Goal: Answer question/provide support: Share knowledge or assist other users

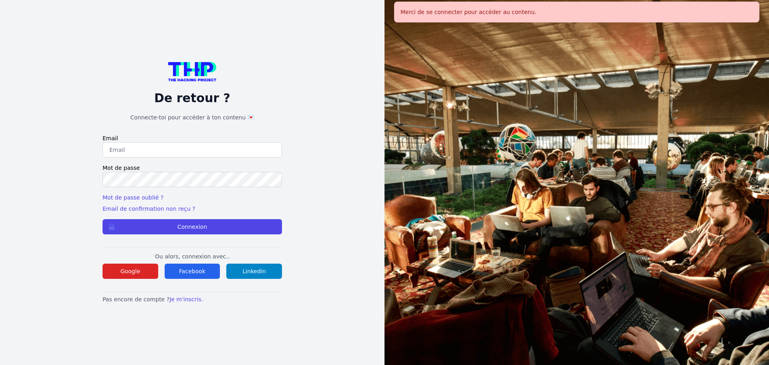
click at [229, 137] on label "Email" at bounding box center [192, 138] width 179 height 8
click at [230, 152] on input "email" at bounding box center [192, 149] width 179 height 15
type input "melody_stephan@icloud.com"
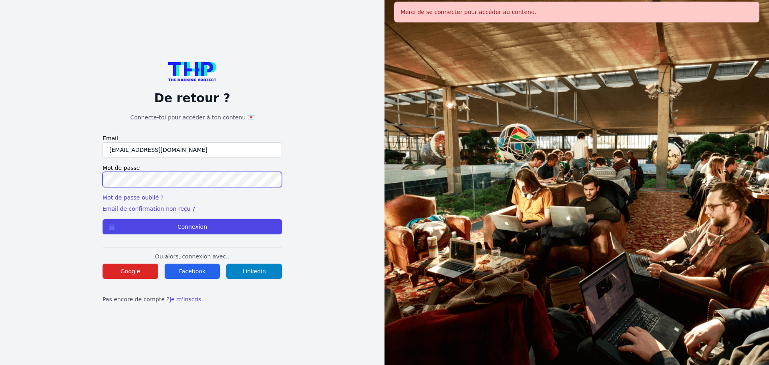
click at [103, 219] on button "Connexion" at bounding box center [192, 226] width 179 height 15
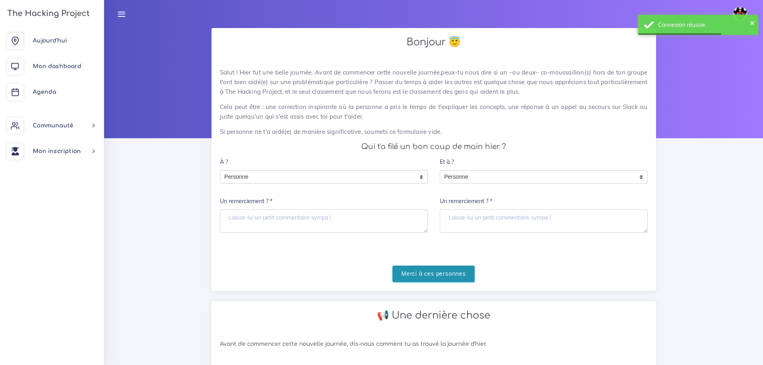
click at [408, 274] on input "Merci à ces personnes" at bounding box center [434, 274] width 82 height 16
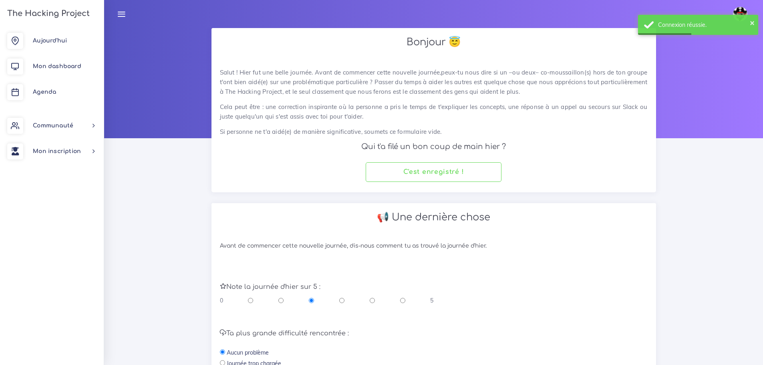
click at [373, 299] on input "radio" at bounding box center [372, 300] width 5 height 8
radio input "true"
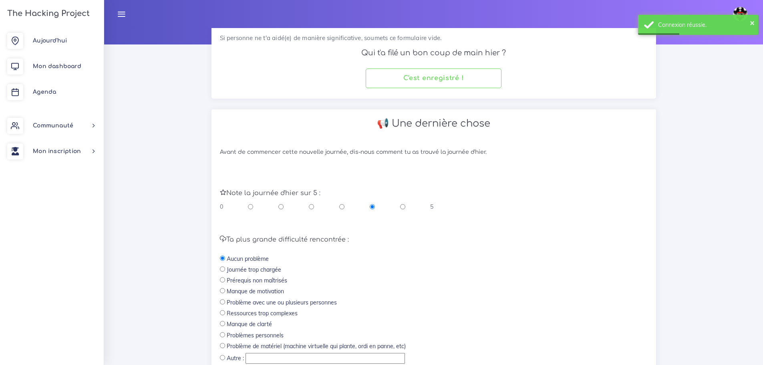
scroll to position [170, 0]
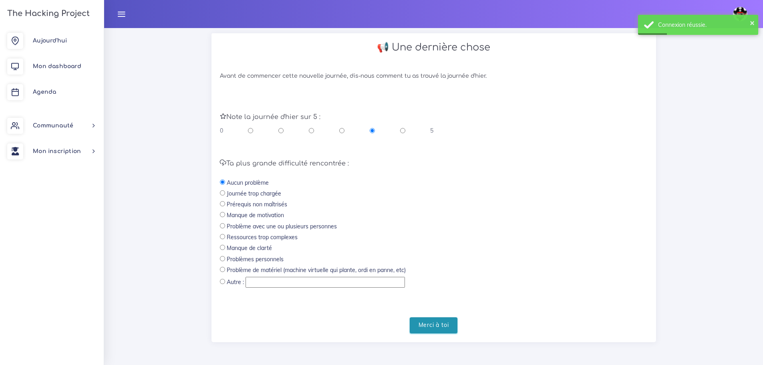
click at [438, 322] on input "Merci à toi" at bounding box center [434, 325] width 48 height 16
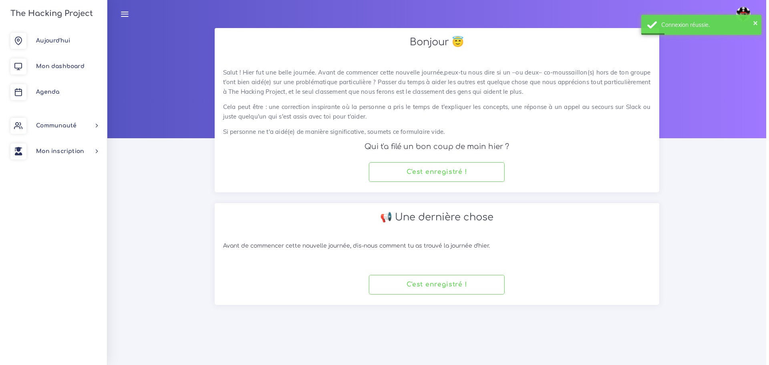
scroll to position [0, 0]
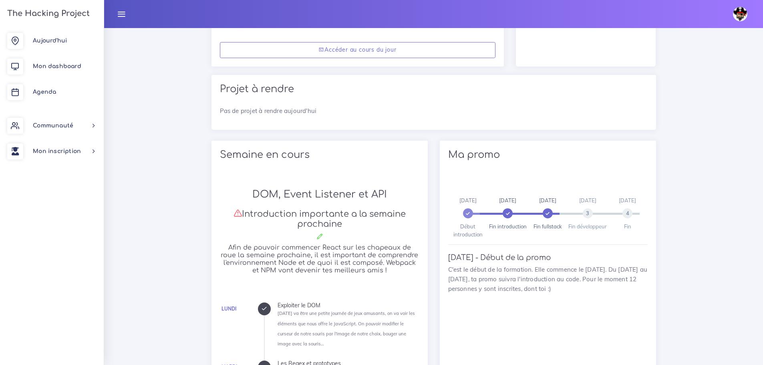
scroll to position [80, 0]
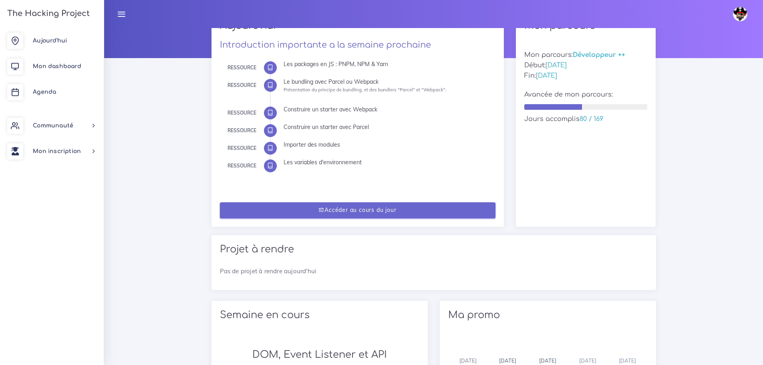
click at [453, 213] on link "Accéder au cours du jour" at bounding box center [358, 210] width 276 height 16
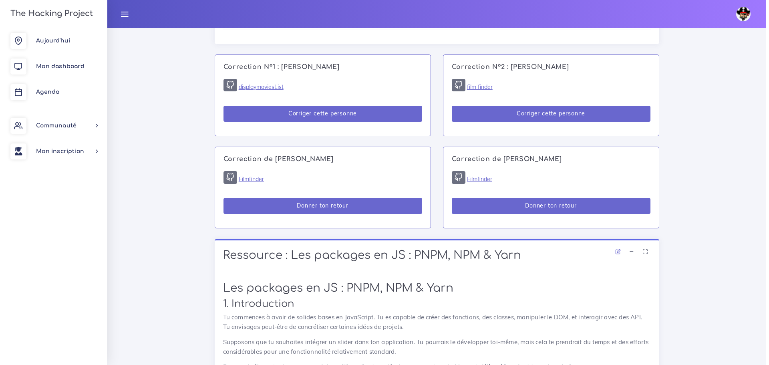
scroll to position [561, 0]
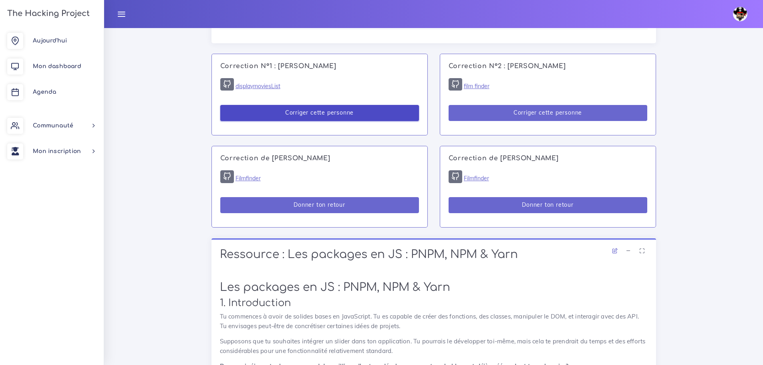
click at [346, 112] on button "Corriger cette personne" at bounding box center [319, 113] width 199 height 16
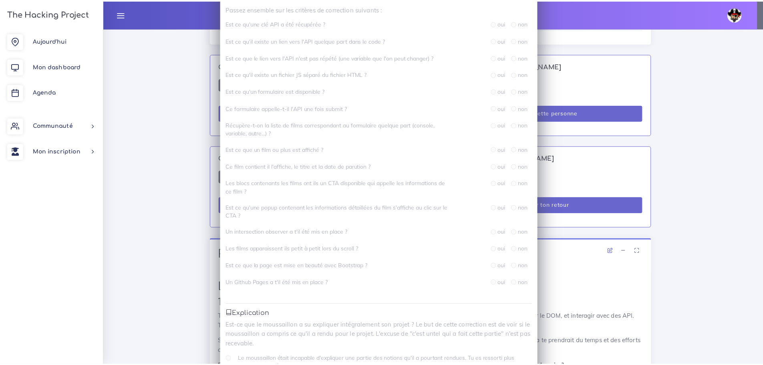
scroll to position [120, 0]
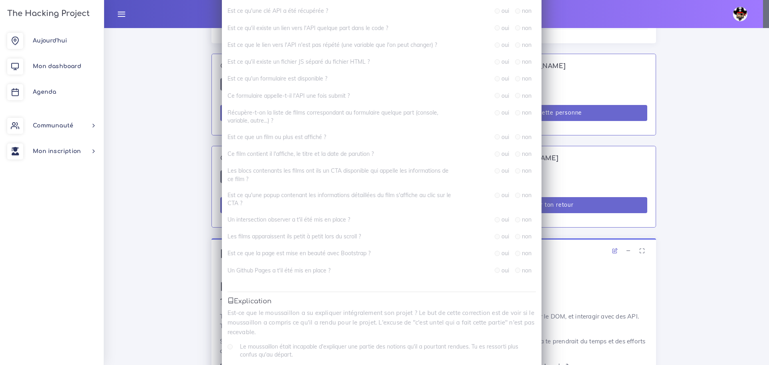
drag, startPoint x: 336, startPoint y: 2, endPoint x: 573, endPoint y: 39, distance: 239.6
click at [573, 39] on div "Correction N° 1 : Rosa BENCHABANE × Présence As-tu réussi à avoir Rosa au télép…" at bounding box center [384, 182] width 769 height 365
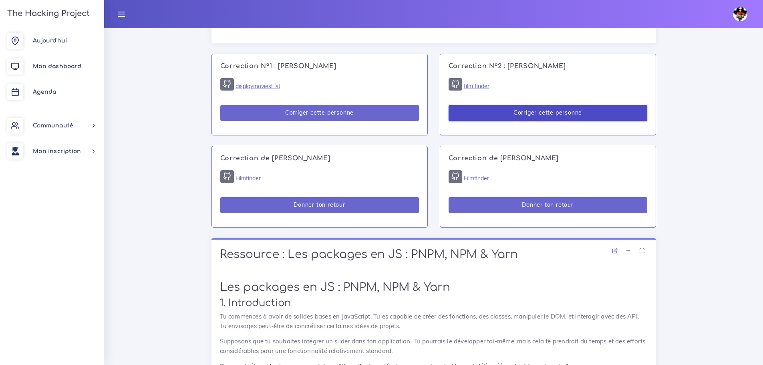
click at [564, 116] on button "Corriger cette personne" at bounding box center [548, 113] width 199 height 16
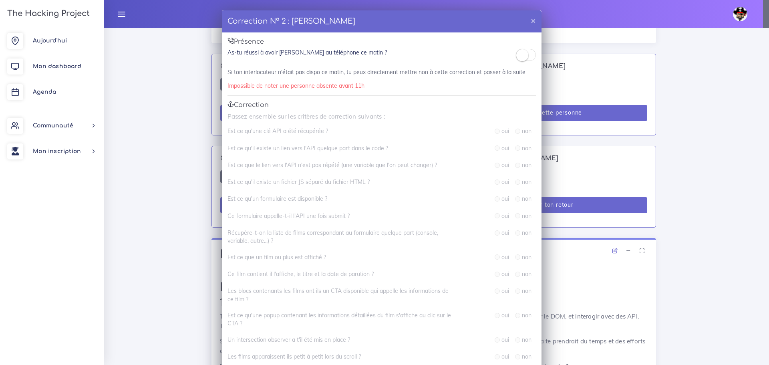
click at [702, 149] on div "Correction N° 2 : [PERSON_NAME] × Présence As-tu réussi à avoir [PERSON_NAME] a…" at bounding box center [384, 182] width 769 height 365
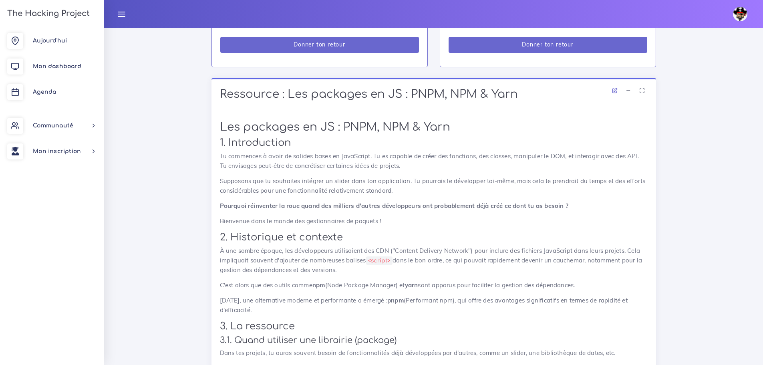
scroll to position [761, 0]
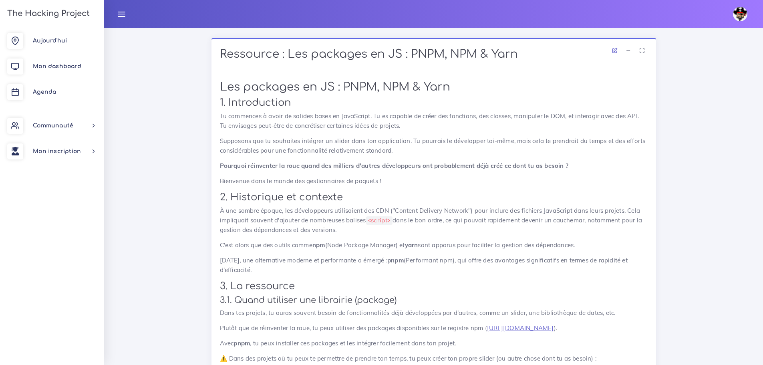
click at [474, 229] on p "À une sombre époque, les développeurs utilisaient des CDN ("Content Delivery Ne…" at bounding box center [434, 220] width 428 height 29
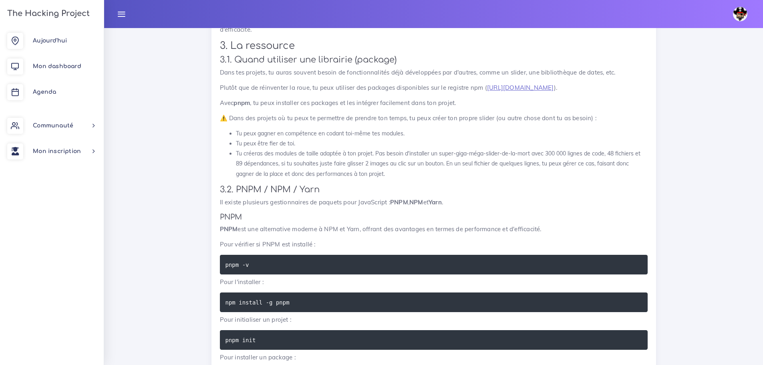
scroll to position [1041, 0]
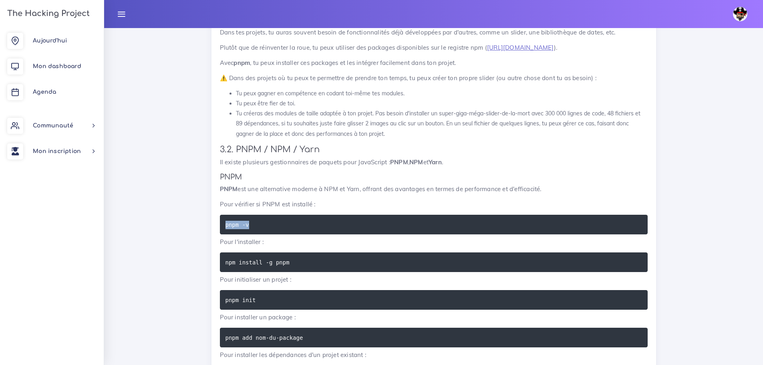
drag, startPoint x: 310, startPoint y: 217, endPoint x: 185, endPoint y: 230, distance: 126.0
copy code "pnpm -v"
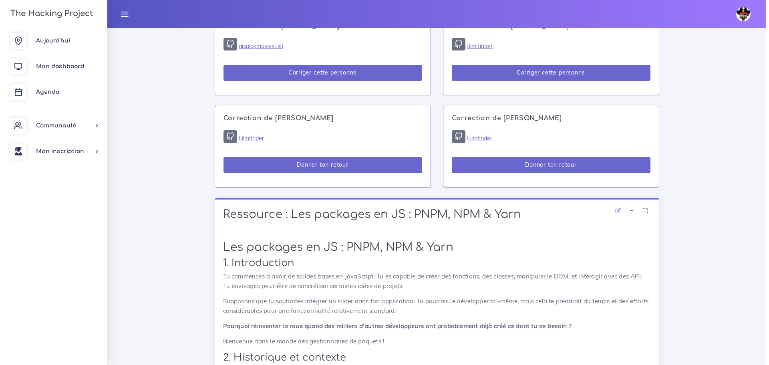
scroll to position [481, 0]
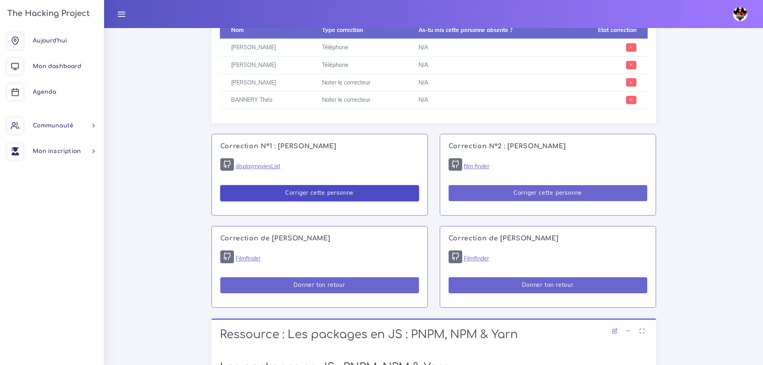
click at [356, 189] on button "Corriger cette personne" at bounding box center [319, 193] width 199 height 16
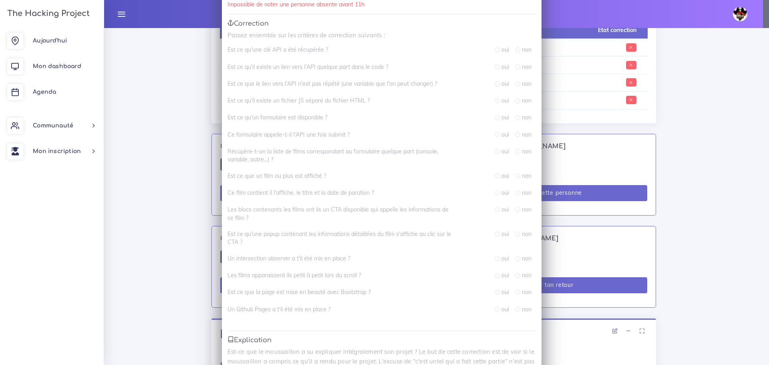
scroll to position [160, 0]
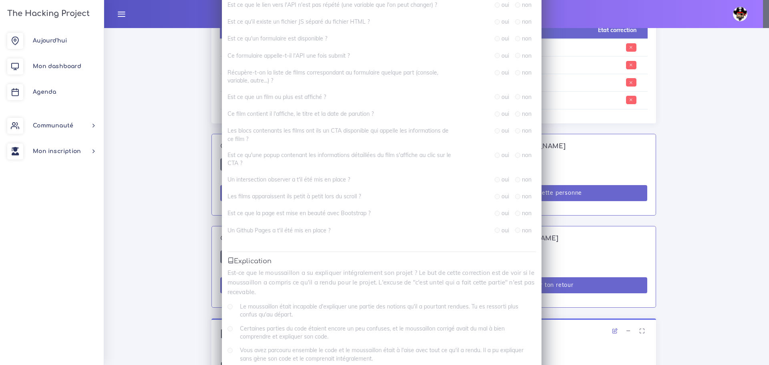
click at [686, 232] on div "Correction N° 1 : Rosa BENCHABANE × Présence As-tu réussi à avoir Rosa au télép…" at bounding box center [384, 182] width 769 height 365
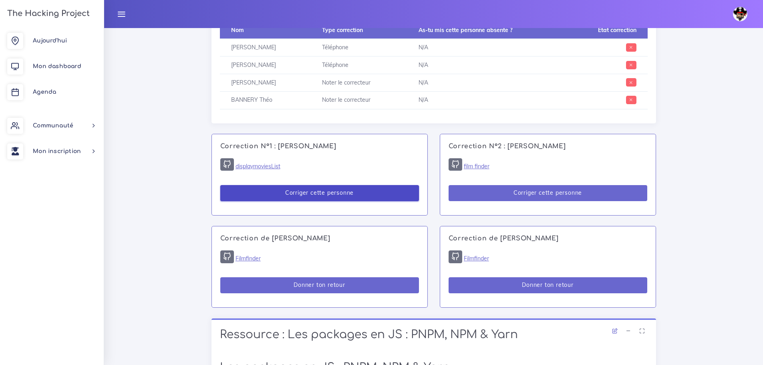
click at [376, 189] on button "Corriger cette personne" at bounding box center [319, 193] width 199 height 16
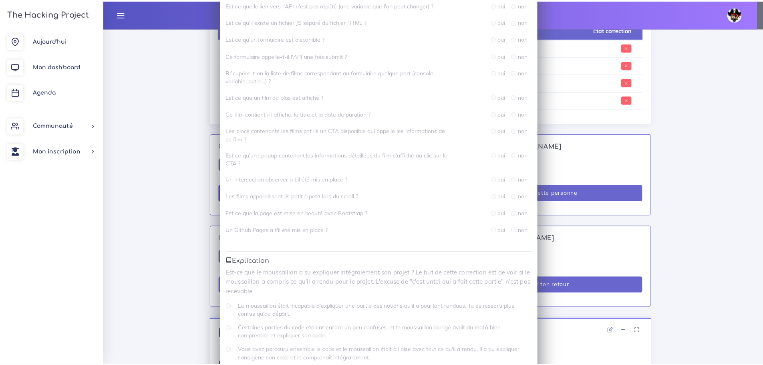
scroll to position [0, 0]
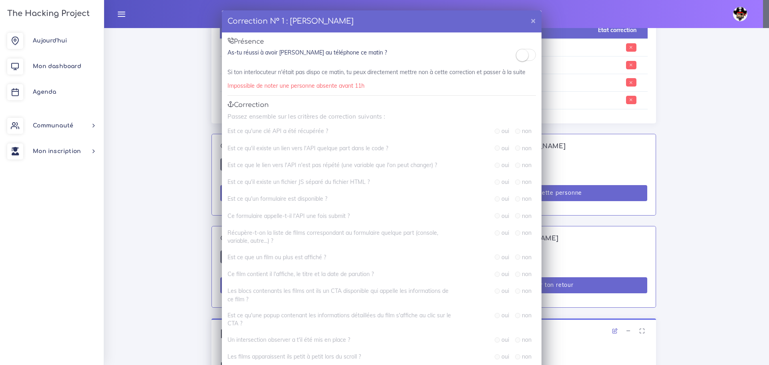
click at [669, 133] on div "Correction N° 1 : Rosa BENCHABANE × Présence As-tu réussi à avoir Rosa au télép…" at bounding box center [384, 182] width 769 height 365
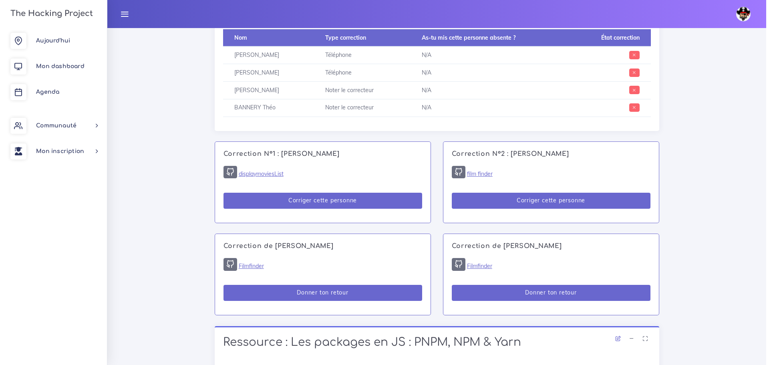
scroll to position [441, 0]
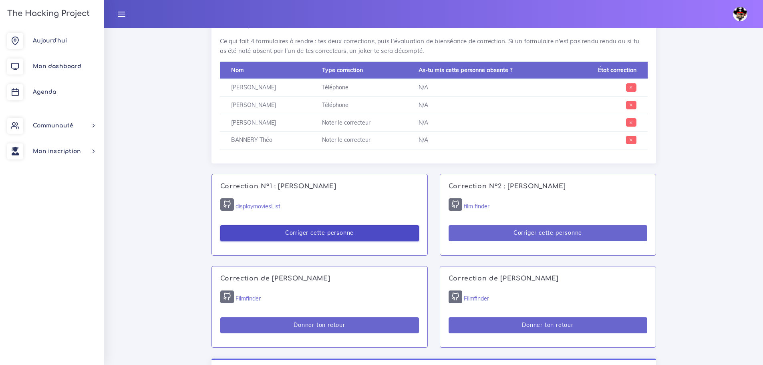
click at [314, 230] on button "Corriger cette personne" at bounding box center [319, 233] width 199 height 16
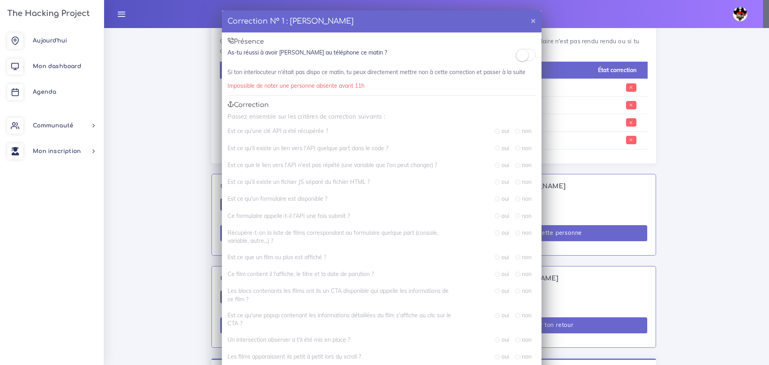
click at [517, 54] on small at bounding box center [522, 55] width 12 height 12
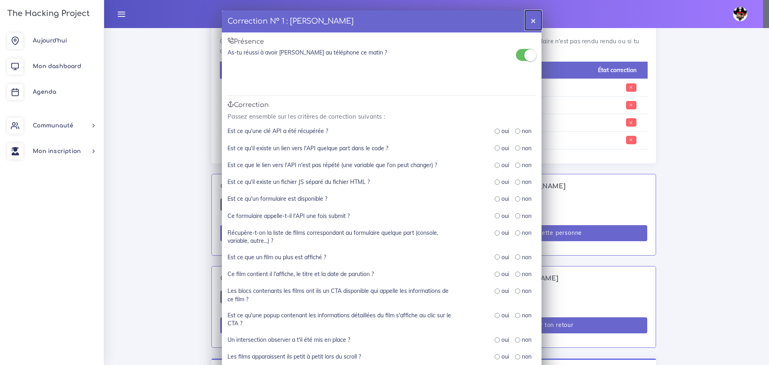
click at [532, 21] on button "×" at bounding box center [533, 20] width 16 height 20
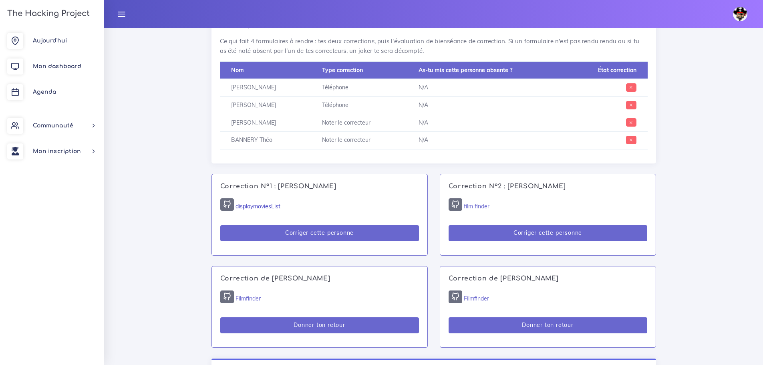
click at [269, 205] on link "displaymoviesList" at bounding box center [258, 206] width 45 height 7
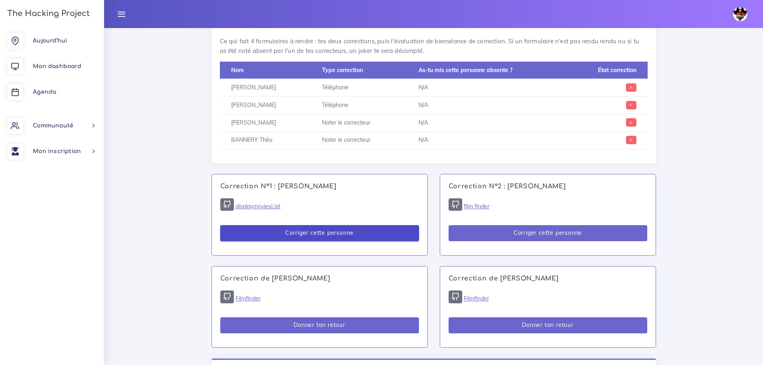
click at [353, 231] on button "Corriger cette personne" at bounding box center [319, 233] width 199 height 16
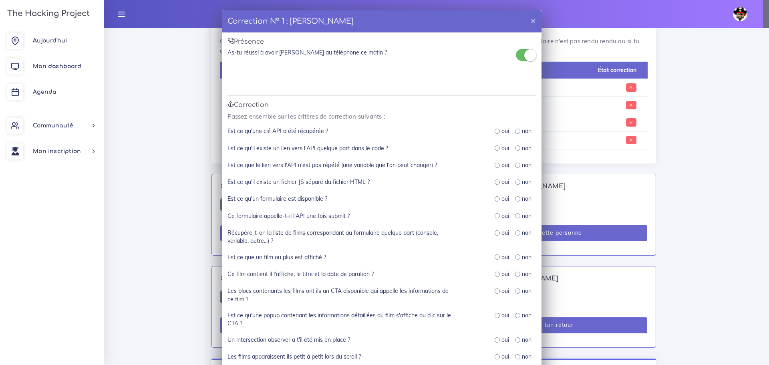
click at [495, 147] on input "radio" at bounding box center [497, 147] width 5 height 5
radio input "true"
click at [495, 129] on input "radio" at bounding box center [497, 131] width 5 height 5
radio input "true"
click at [495, 164] on input "radio" at bounding box center [497, 165] width 5 height 5
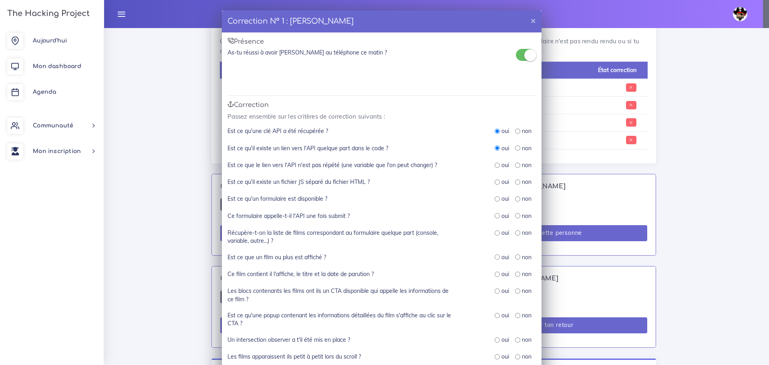
radio input "true"
click at [495, 182] on input "radio" at bounding box center [497, 181] width 5 height 5
radio input "true"
click at [516, 199] on input "radio" at bounding box center [517, 198] width 5 height 5
radio input "true"
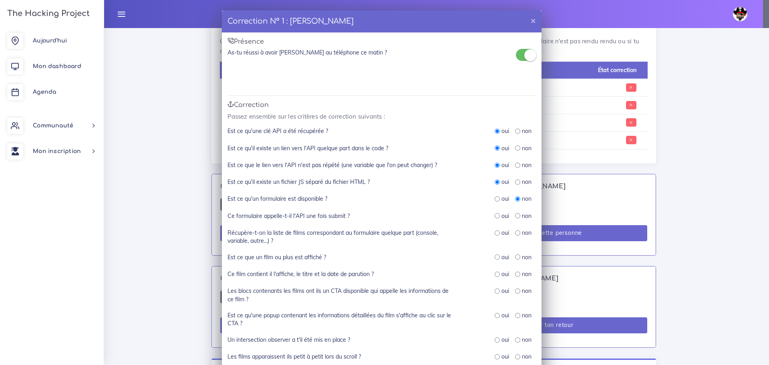
click at [515, 215] on input "radio" at bounding box center [517, 215] width 5 height 5
radio input "true"
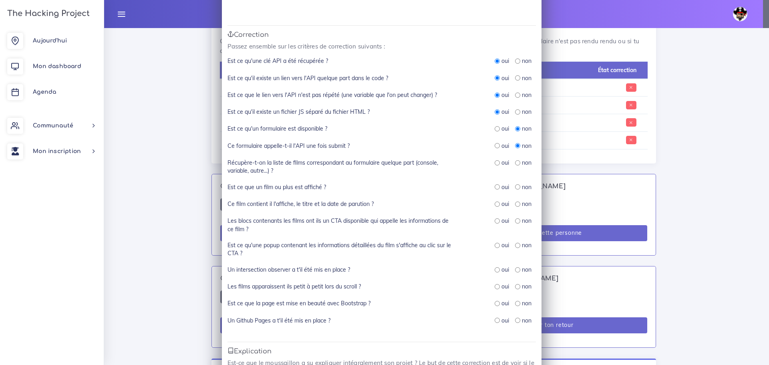
scroll to position [80, 0]
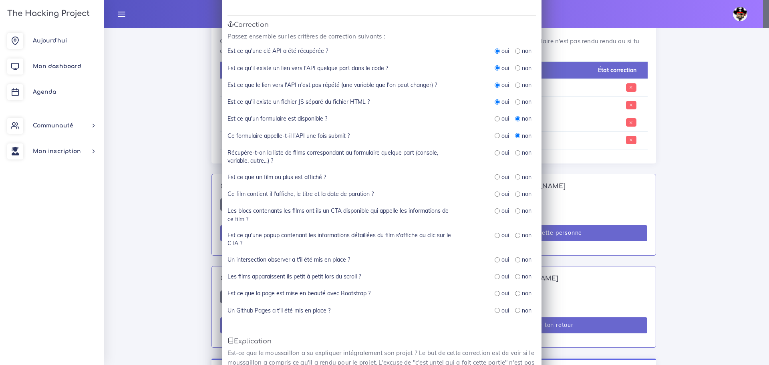
click at [515, 151] on input "radio" at bounding box center [517, 152] width 5 height 5
radio input "true"
click at [495, 176] on input "radio" at bounding box center [497, 176] width 5 height 5
radio input "true"
click at [515, 260] on input "radio" at bounding box center [517, 259] width 5 height 5
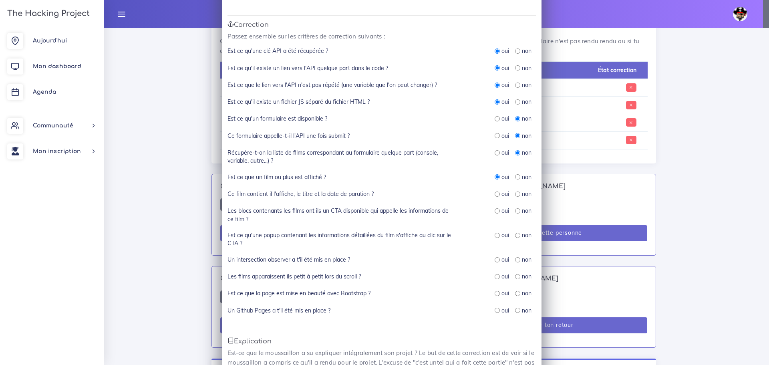
radio input "true"
click at [495, 277] on input "radio" at bounding box center [497, 276] width 5 height 5
radio input "true"
click at [515, 308] on input "radio" at bounding box center [517, 310] width 5 height 5
radio input "true"
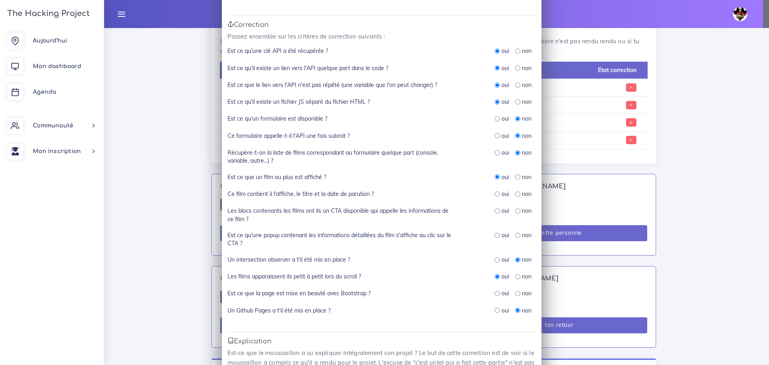
click at [495, 194] on input "radio" at bounding box center [497, 193] width 5 height 5
radio input "true"
click at [495, 212] on input "radio" at bounding box center [497, 210] width 5 height 5
radio input "true"
click at [515, 234] on input "radio" at bounding box center [517, 235] width 5 height 5
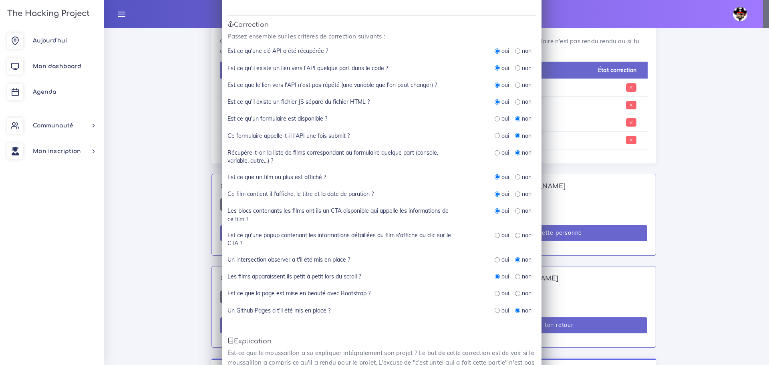
radio input "true"
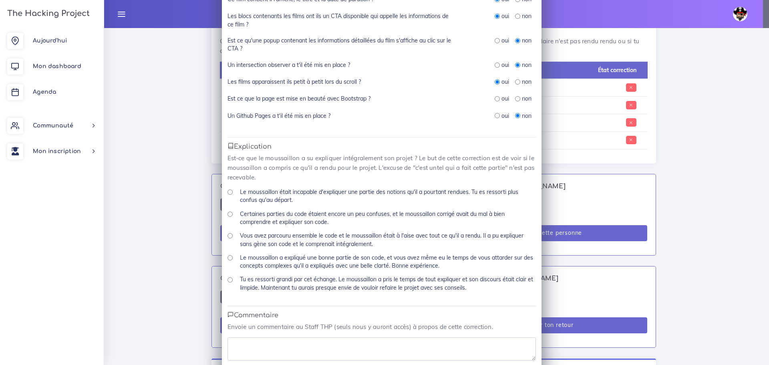
scroll to position [280, 0]
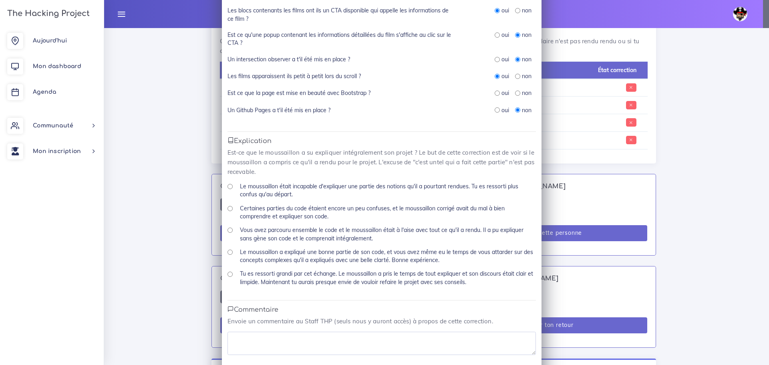
click at [515, 90] on div "non" at bounding box center [523, 93] width 16 height 8
click at [515, 91] on input "radio" at bounding box center [517, 93] width 5 height 5
radio input "true"
click at [228, 230] on input "Vous avez parcouru ensemble le code et le moussaillon était à l'aise avec tout …" at bounding box center [230, 230] width 5 height 5
radio input "true"
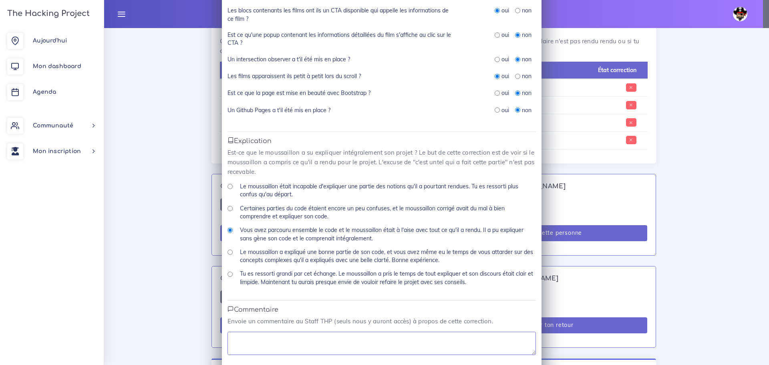
click at [244, 337] on textarea at bounding box center [382, 343] width 308 height 23
click at [306, 339] on textarea "L'exercice à mal été compris mais ce qui à été fait est correcte" at bounding box center [382, 343] width 308 height 23
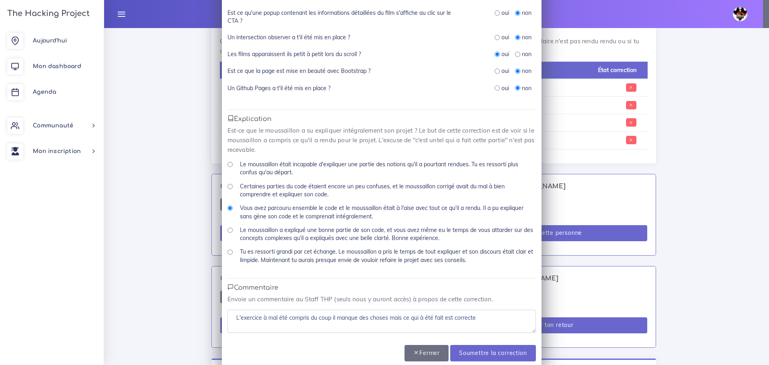
scroll to position [314, 0]
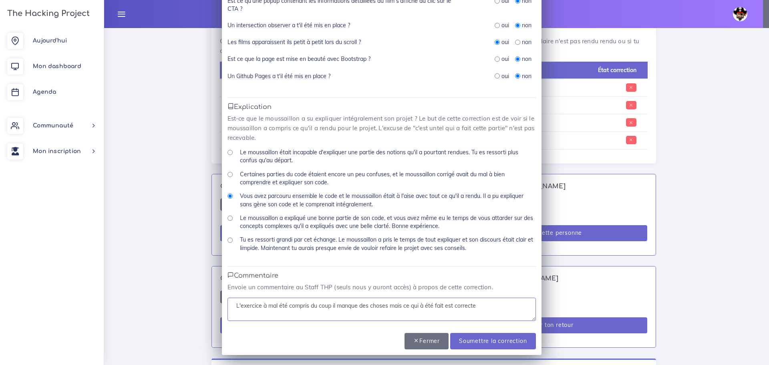
click at [235, 306] on textarea "L'exercice à mal été compris du coup il manque des choses mais ce qui à été fai…" at bounding box center [382, 309] width 308 height 23
click at [231, 305] on textarea "L'exercice à mal été compris du coup il manque des choses mais ce qui à été fai…" at bounding box center [382, 309] width 308 height 23
drag, startPoint x: 231, startPoint y: 305, endPoint x: 216, endPoint y: 302, distance: 15.1
click at [215, 303] on div "Correction N° 1 : Rosa BENCHABANE × Présence As-tu réussi à avoir Rosa au télép…" at bounding box center [384, 182] width 769 height 365
click at [246, 312] on textarea "L'exercice à mal été compris du coup il manque des choses mais ce qui à été fai…" at bounding box center [382, 309] width 308 height 23
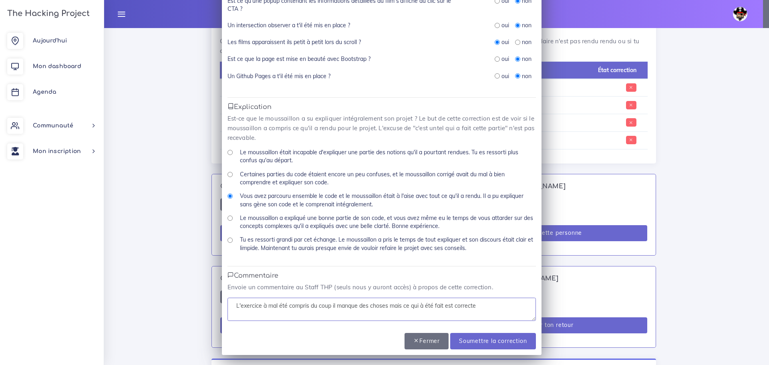
click at [473, 306] on textarea "L'exercice à mal été compris du coup il manque des choses mais ce qui à été fai…" at bounding box center [382, 309] width 308 height 23
type textarea "L'exercice à mal été compris du coup il manque des choses mais ce qui à été fai…"
click at [488, 338] on input "Soumettre la correction" at bounding box center [492, 341] width 85 height 16
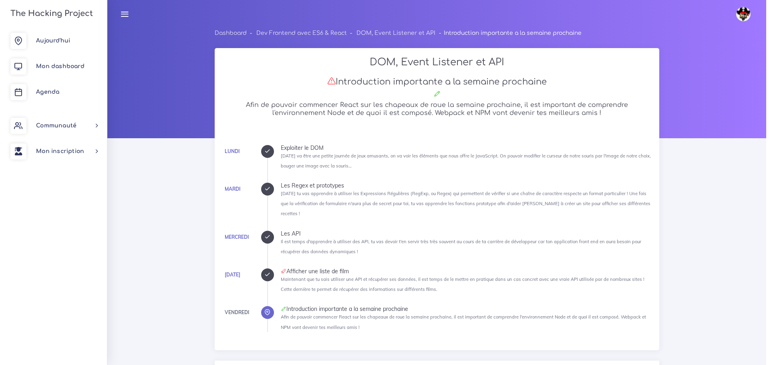
scroll to position [441, 0]
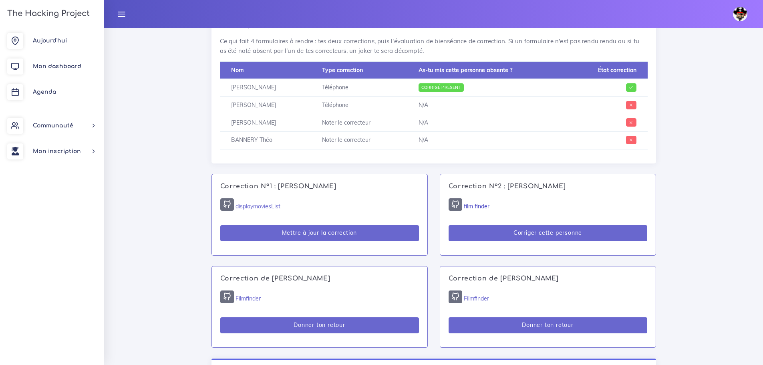
click at [478, 203] on link "film finder" at bounding box center [477, 206] width 26 height 7
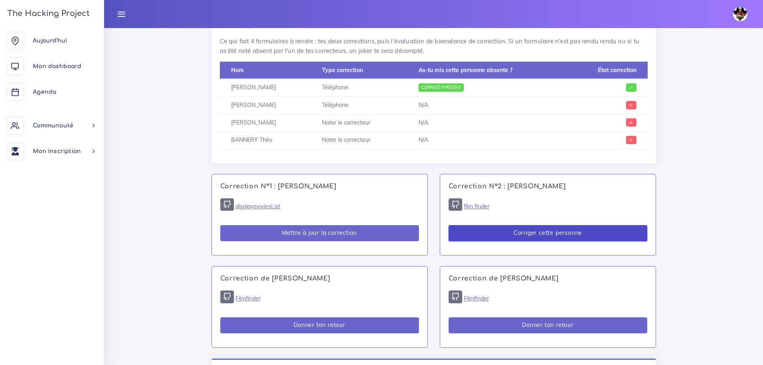
click at [542, 234] on button "Corriger cette personne" at bounding box center [548, 233] width 199 height 16
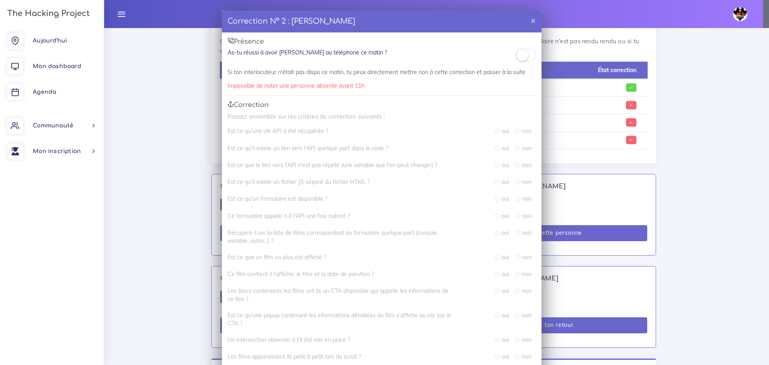
click at [518, 59] on small at bounding box center [522, 55] width 12 height 12
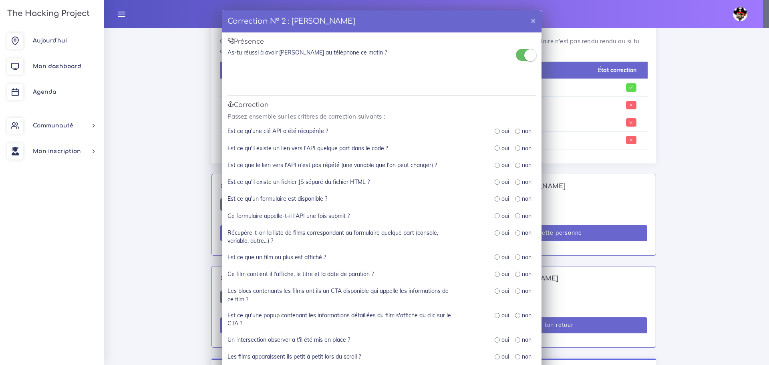
click at [495, 199] on input "radio" at bounding box center [497, 198] width 5 height 5
radio input "true"
click at [495, 233] on input "radio" at bounding box center [497, 232] width 5 height 5
radio input "true"
click at [495, 258] on input "radio" at bounding box center [497, 256] width 5 height 5
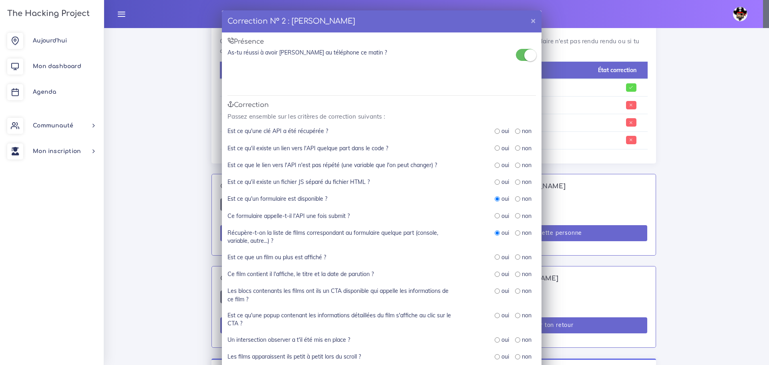
radio input "true"
click at [515, 274] on input "radio" at bounding box center [517, 274] width 5 height 5
radio input "true"
click at [515, 290] on input "radio" at bounding box center [517, 290] width 5 height 5
radio input "true"
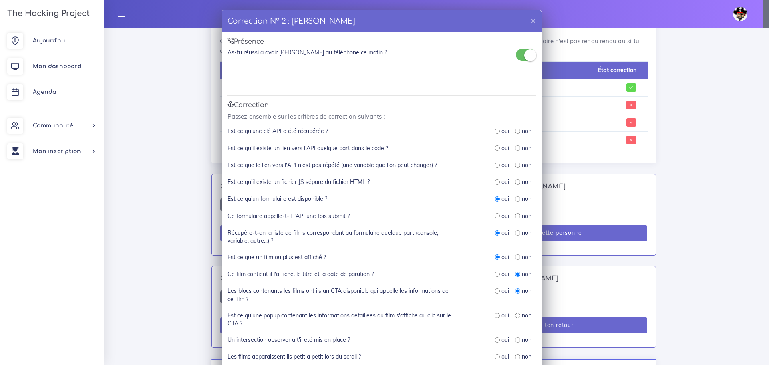
click at [515, 316] on input "radio" at bounding box center [517, 315] width 5 height 5
radio input "true"
click at [495, 215] on input "radio" at bounding box center [497, 215] width 5 height 5
radio input "true"
click at [495, 183] on input "radio" at bounding box center [497, 181] width 5 height 5
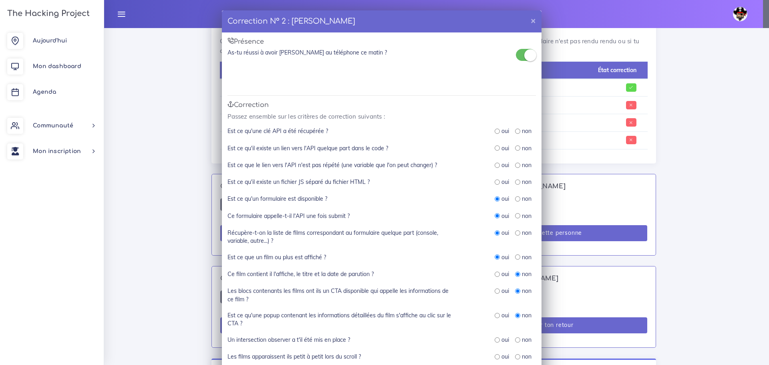
radio input "true"
click at [495, 131] on input "radio" at bounding box center [497, 131] width 5 height 5
radio input "true"
click at [495, 149] on input "radio" at bounding box center [497, 147] width 5 height 5
radio input "true"
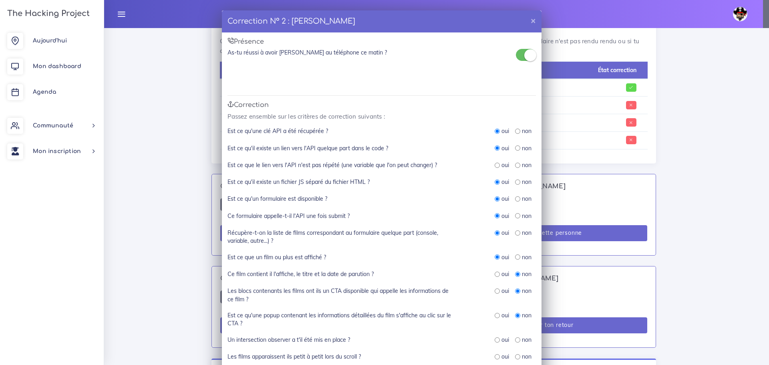
click at [495, 165] on input "radio" at bounding box center [497, 165] width 5 height 5
radio input "true"
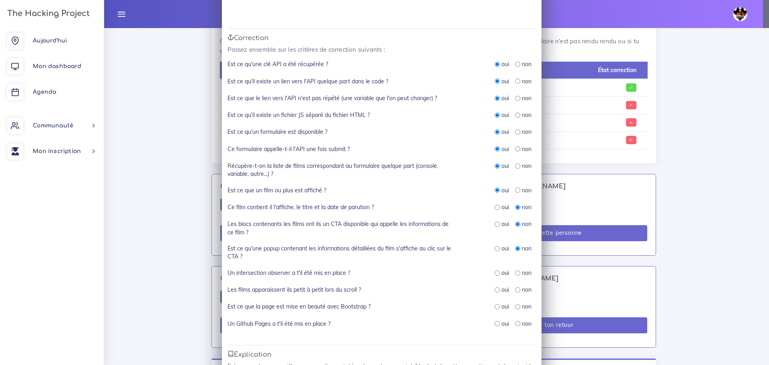
scroll to position [80, 0]
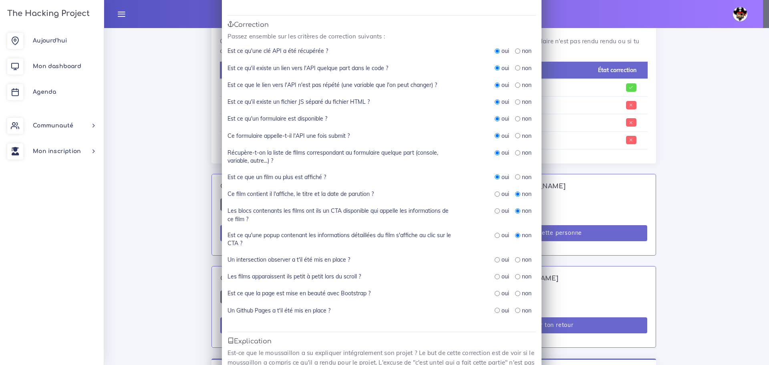
click at [515, 277] on input "radio" at bounding box center [517, 276] width 5 height 5
radio input "true"
click at [515, 257] on input "radio" at bounding box center [517, 259] width 5 height 5
radio input "true"
click at [515, 294] on input "radio" at bounding box center [517, 293] width 5 height 5
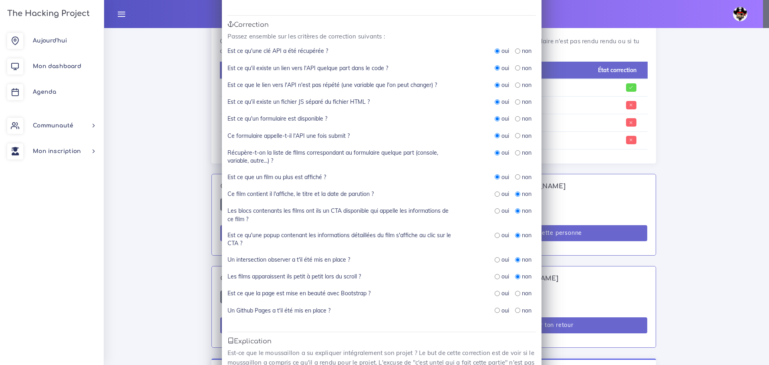
radio input "true"
click at [515, 309] on input "radio" at bounding box center [517, 310] width 5 height 5
radio input "true"
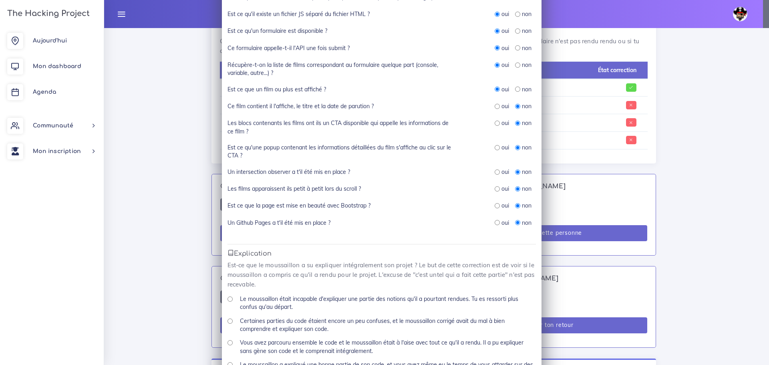
scroll to position [280, 0]
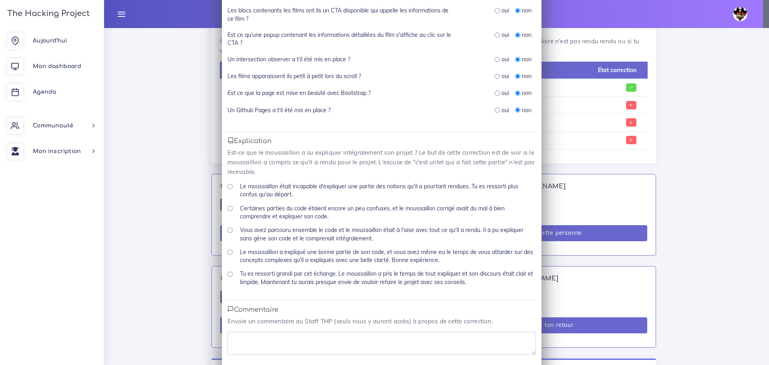
click at [228, 233] on div "Vous avez parcouru ensemble le code et le moussaillon était à l'aise avec tout …" at bounding box center [382, 237] width 308 height 22
click at [228, 230] on input "Vous avez parcouru ensemble le code et le moussaillon était à l'aise avec tout …" at bounding box center [230, 230] width 5 height 5
radio input "true"
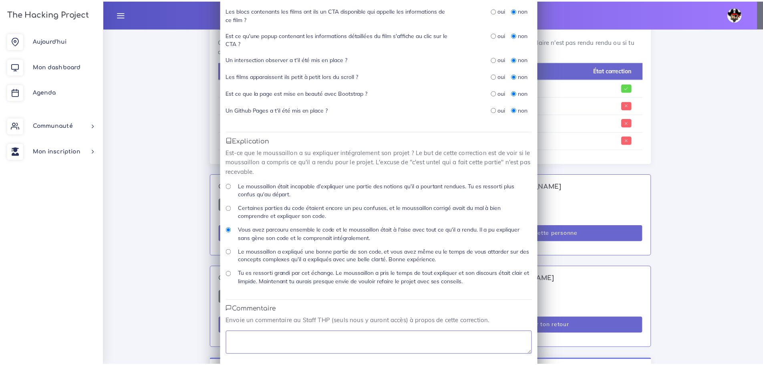
scroll to position [314, 0]
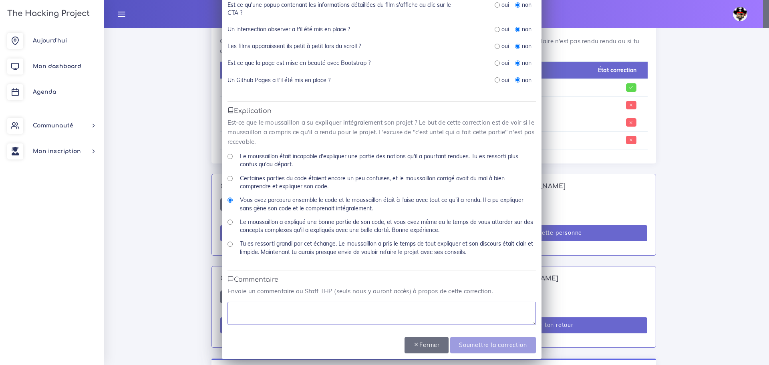
click at [292, 330] on form "Correction N° 2 : Bernadette D'ALMEIDA × Présence As-tu réussi à avoir Bernadet…" at bounding box center [382, 29] width 320 height 659
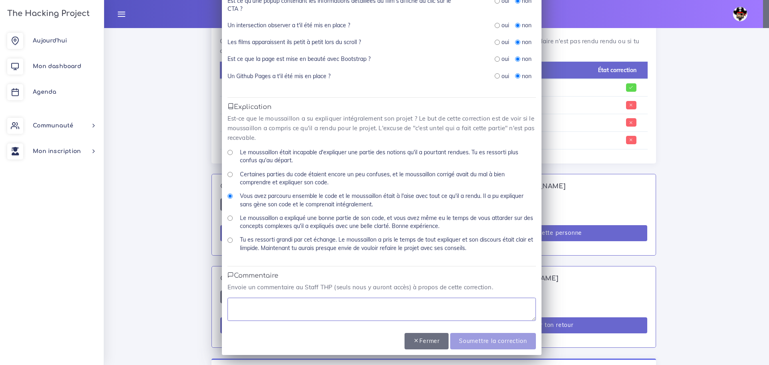
click at [289, 304] on textarea at bounding box center [382, 309] width 308 height 23
type textarea "la moitié de l'exercice à été fait et bien compris"
click at [507, 340] on input "Soumettre la correction" at bounding box center [492, 341] width 85 height 16
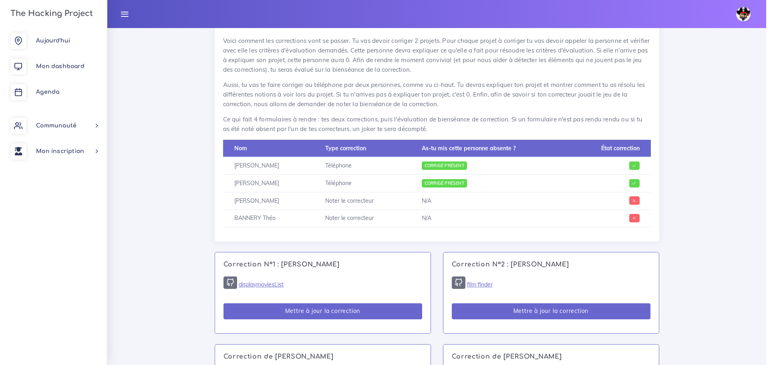
scroll to position [441, 0]
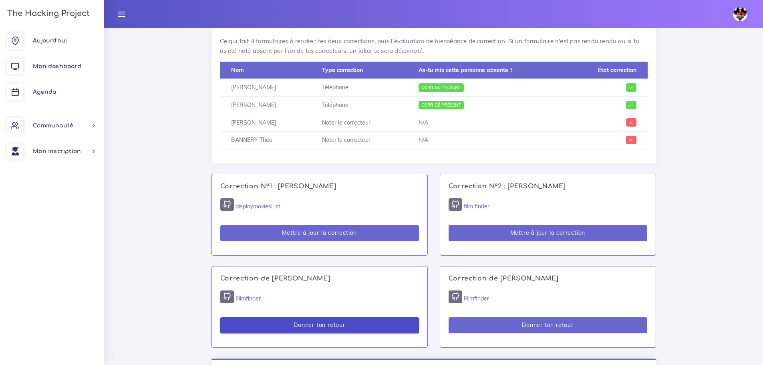
click at [380, 320] on button "Donner ton retour" at bounding box center [319, 325] width 199 height 16
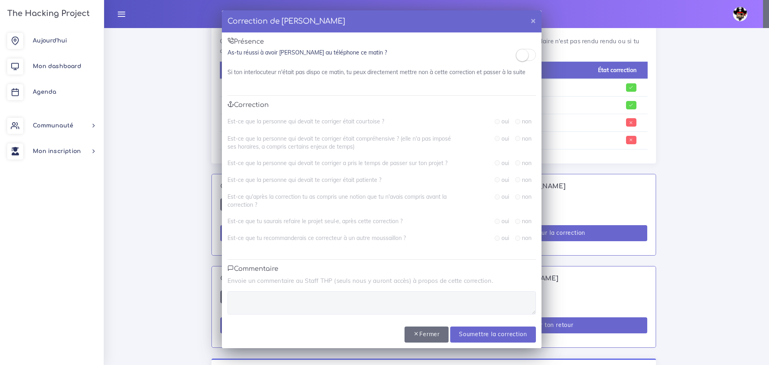
click at [518, 56] on small at bounding box center [522, 55] width 12 height 12
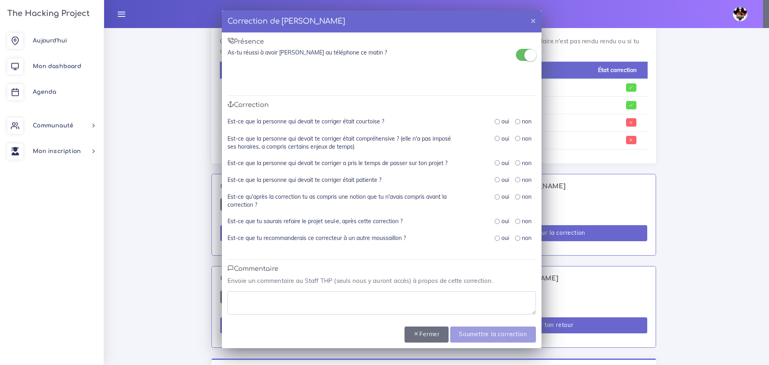
click at [496, 121] on input "radio" at bounding box center [497, 121] width 5 height 5
radio input "true"
click at [496, 139] on input "radio" at bounding box center [497, 138] width 5 height 5
radio input "true"
drag, startPoint x: 496, startPoint y: 160, endPoint x: 496, endPoint y: 167, distance: 6.8
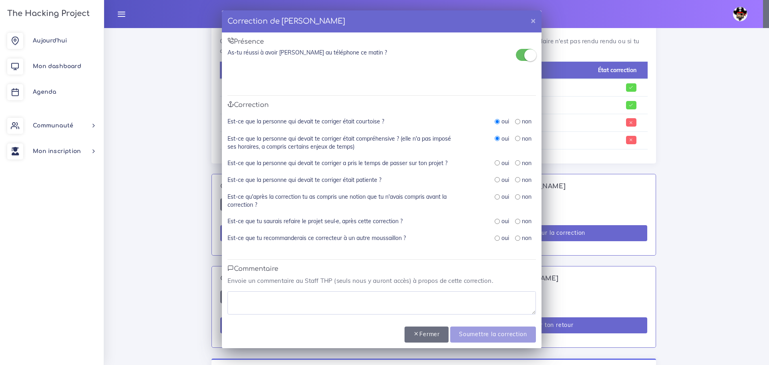
click at [496, 160] on div "oui" at bounding box center [502, 163] width 14 height 8
click at [496, 164] on input "radio" at bounding box center [497, 162] width 5 height 5
radio input "true"
click at [497, 178] on input "radio" at bounding box center [497, 179] width 5 height 5
radio input "true"
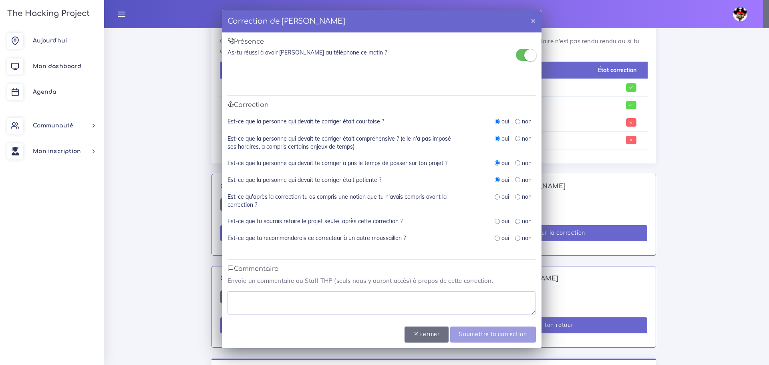
click at [498, 195] on input "radio" at bounding box center [497, 196] width 5 height 5
radio input "true"
click at [496, 220] on input "radio" at bounding box center [497, 221] width 5 height 5
radio input "true"
click at [497, 240] on input "radio" at bounding box center [497, 238] width 5 height 5
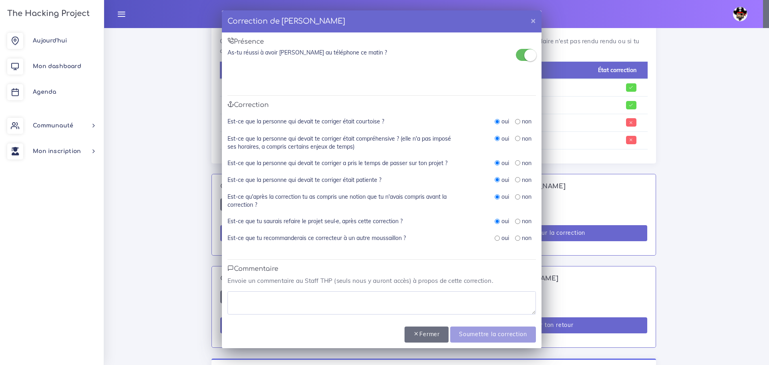
radio input "true"
click at [422, 302] on textarea at bounding box center [382, 302] width 308 height 23
click at [359, 297] on textarea at bounding box center [382, 302] width 308 height 23
type textarea "prend le temps de bien regarder le code"
click at [489, 336] on input "Soumettre la correction" at bounding box center [492, 334] width 85 height 16
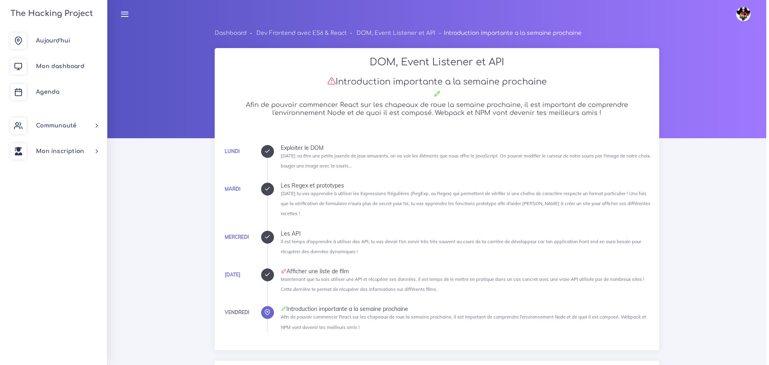
scroll to position [441, 0]
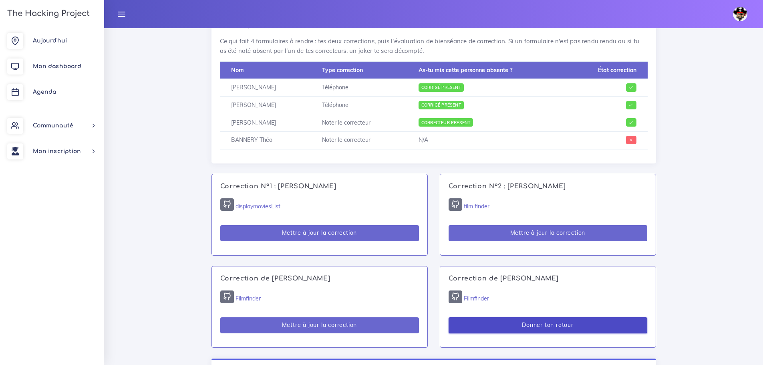
click at [525, 326] on button "Donner ton retour" at bounding box center [548, 325] width 199 height 16
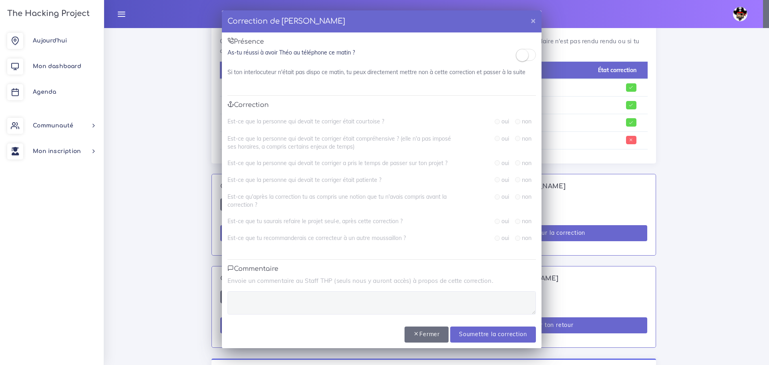
click at [525, 61] on span at bounding box center [526, 55] width 20 height 12
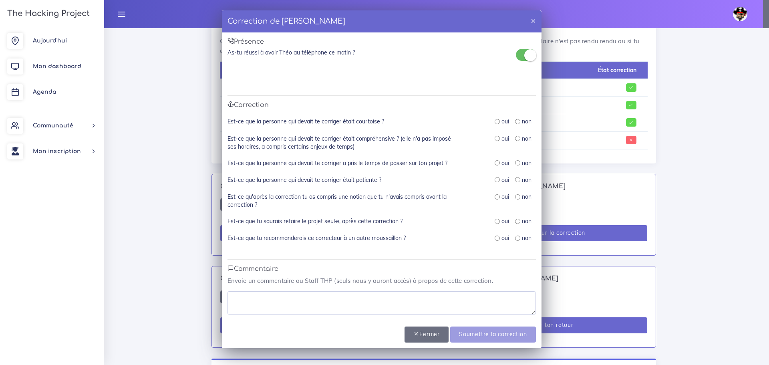
click at [495, 122] on input "radio" at bounding box center [497, 121] width 5 height 5
radio input "true"
click at [495, 140] on input "radio" at bounding box center [497, 138] width 5 height 5
radio input "true"
click at [497, 166] on div "oui" at bounding box center [502, 163] width 14 height 8
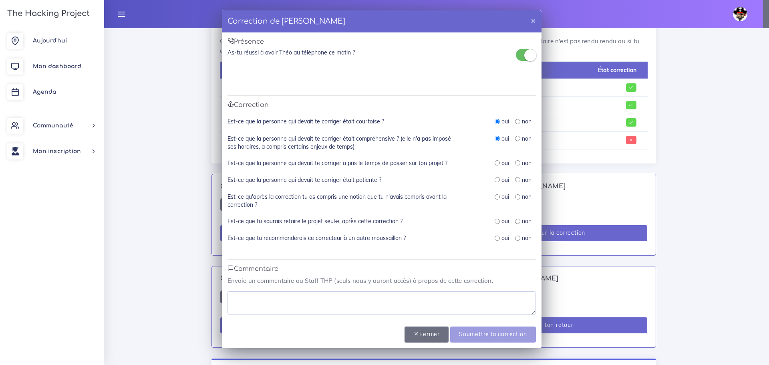
click at [496, 163] on input "radio" at bounding box center [497, 162] width 5 height 5
radio input "true"
click at [497, 179] on input "radio" at bounding box center [497, 179] width 5 height 5
radio input "true"
click at [496, 195] on input "radio" at bounding box center [497, 196] width 5 height 5
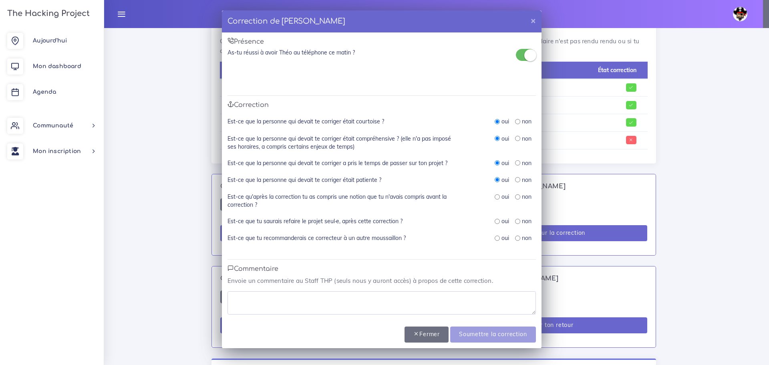
radio input "true"
click at [497, 221] on input "radio" at bounding box center [497, 221] width 5 height 5
radio input "true"
click at [497, 240] on input "radio" at bounding box center [497, 238] width 5 height 5
radio input "true"
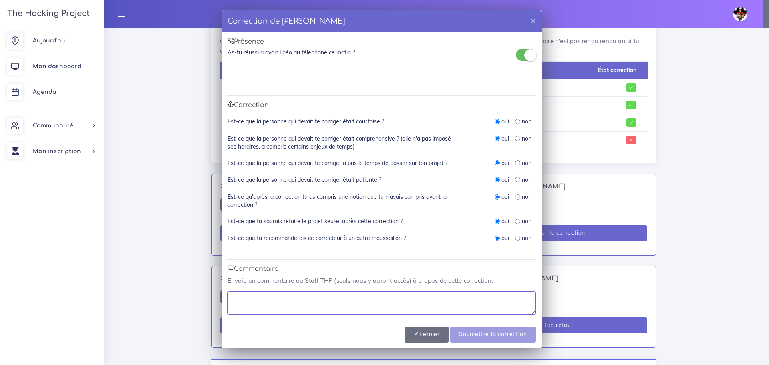
click at [445, 304] on textarea at bounding box center [382, 302] width 308 height 23
paste textarea "npm run dev"
drag, startPoint x: 329, startPoint y: 303, endPoint x: 178, endPoint y: 301, distance: 150.6
click at [178, 301] on div "Correction de Théo BANNERY × Présence As-tu réussi à avoir Théo au téléphone ce…" at bounding box center [384, 182] width 769 height 365
type textarea "prend bien le temps de regarder le code."
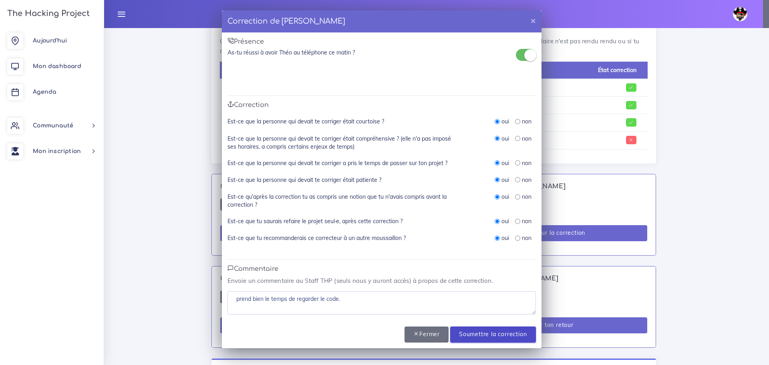
click at [465, 330] on input "Soumettre la correction" at bounding box center [492, 334] width 85 height 16
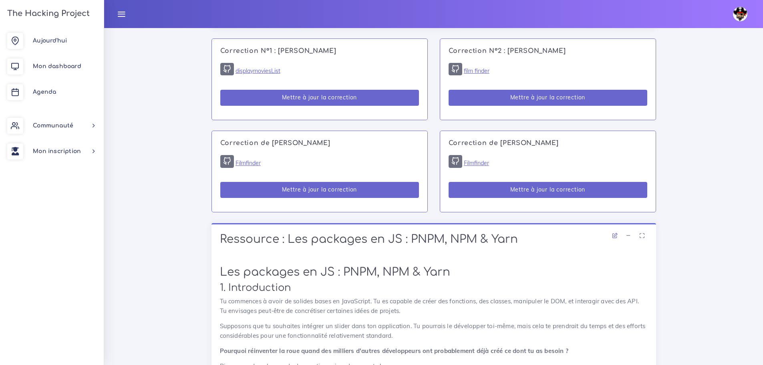
scroll to position [601, 0]
